Goal: Information Seeking & Learning: Learn about a topic

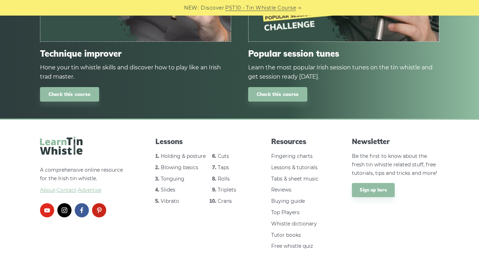
scroll to position [558, 0]
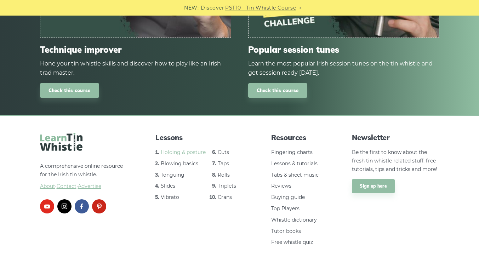
click at [185, 153] on link "Holding & posture" at bounding box center [183, 152] width 45 height 6
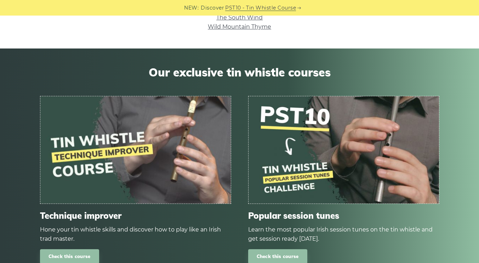
scroll to position [389, 0]
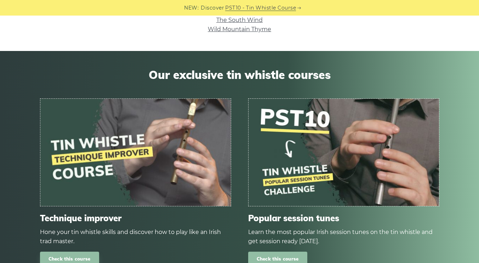
click at [269, 256] on link "Check this course" at bounding box center [277, 259] width 59 height 15
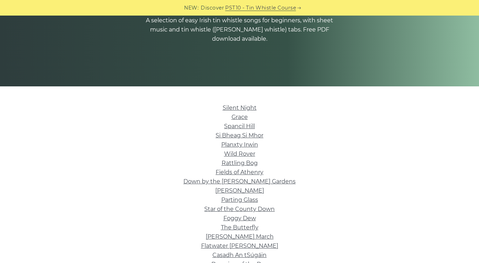
scroll to position [100, 0]
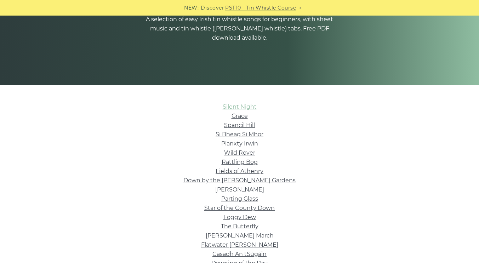
click at [239, 106] on link "Silent Night" at bounding box center [239, 106] width 34 height 7
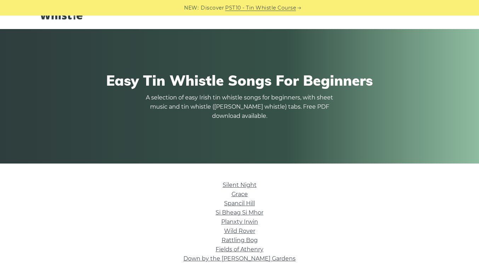
scroll to position [0, 0]
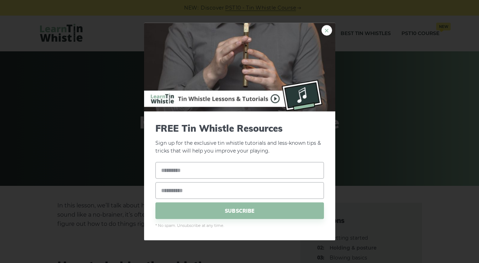
click at [328, 29] on link "×" at bounding box center [326, 30] width 11 height 11
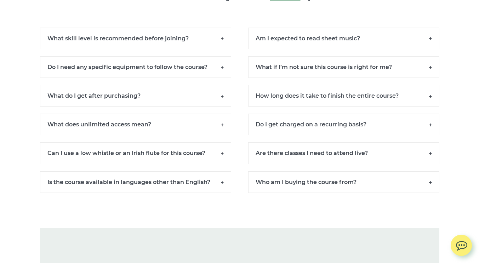
scroll to position [314, 0]
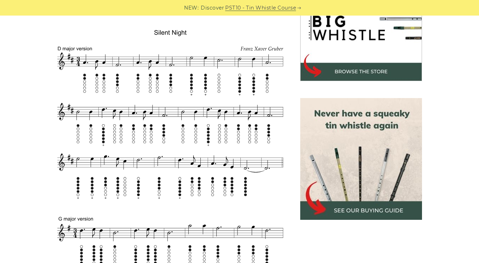
scroll to position [252, 0]
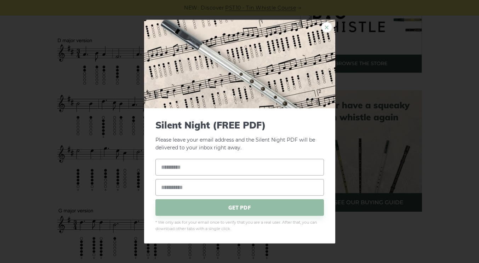
click at [328, 28] on link "×" at bounding box center [326, 27] width 11 height 11
